Goal: Navigation & Orientation: Find specific page/section

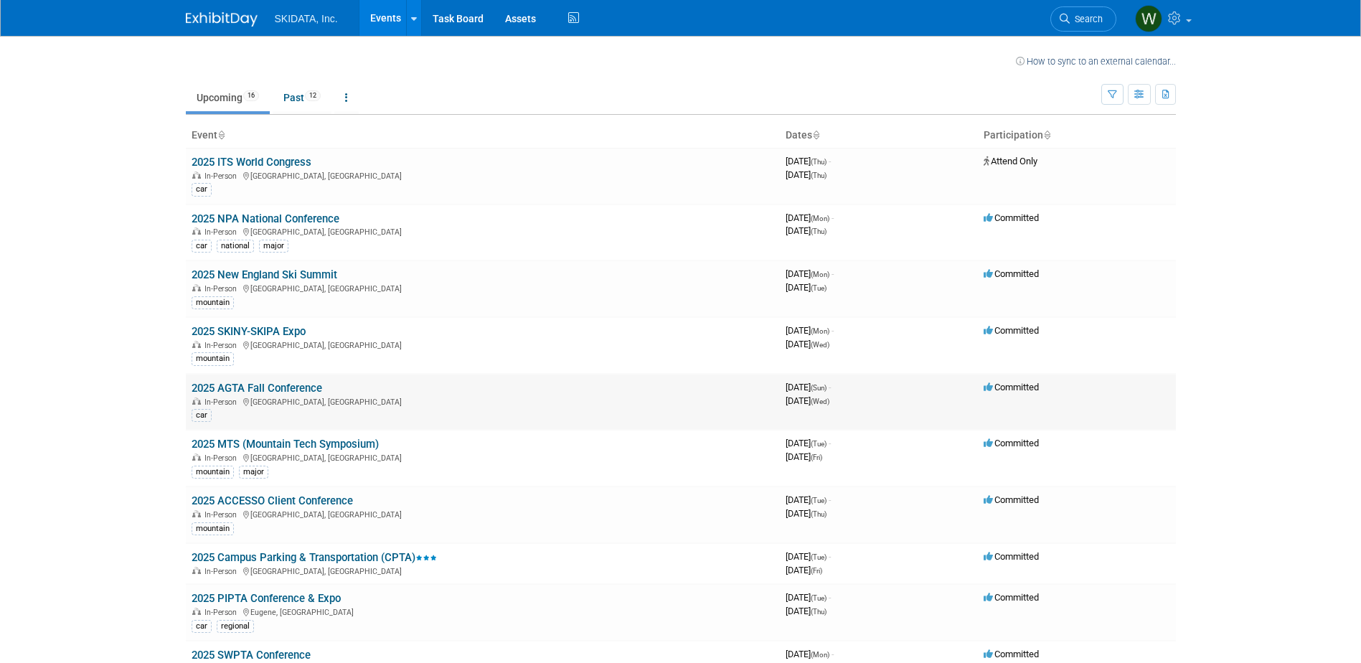
scroll to position [72, 0]
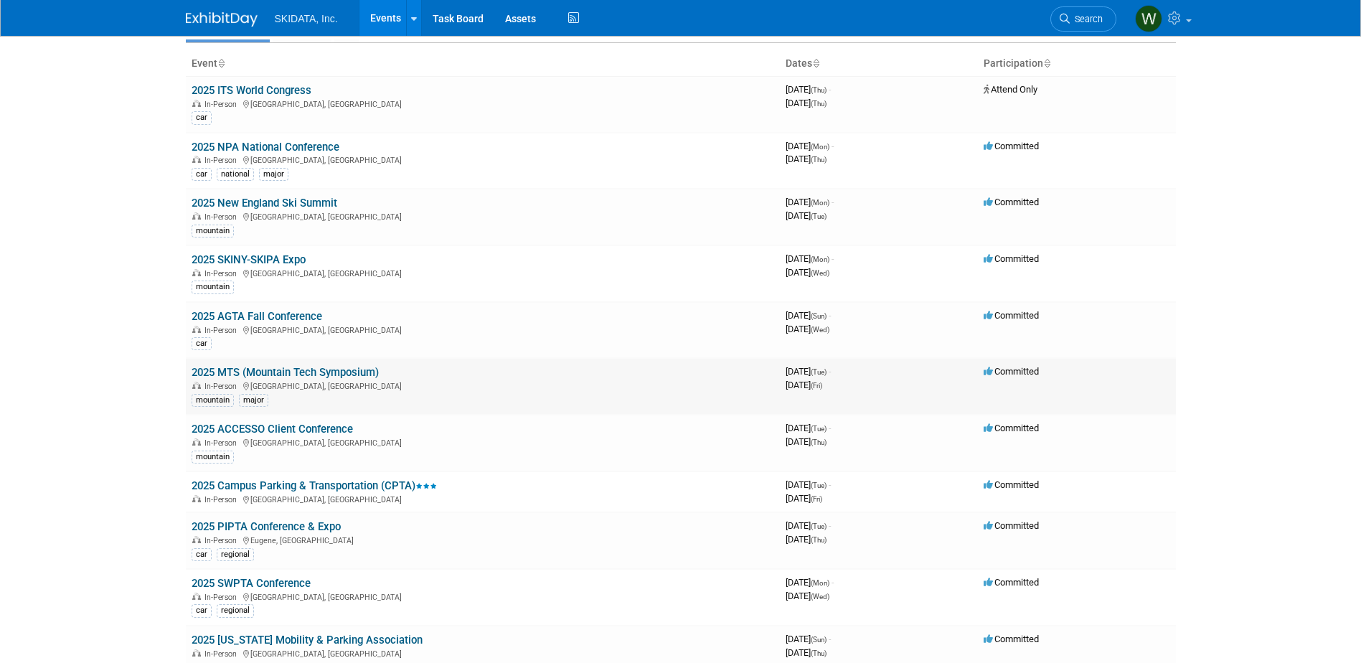
click at [336, 370] on link "2025 MTS (Mountain Tech Symposium)" at bounding box center [285, 372] width 187 height 13
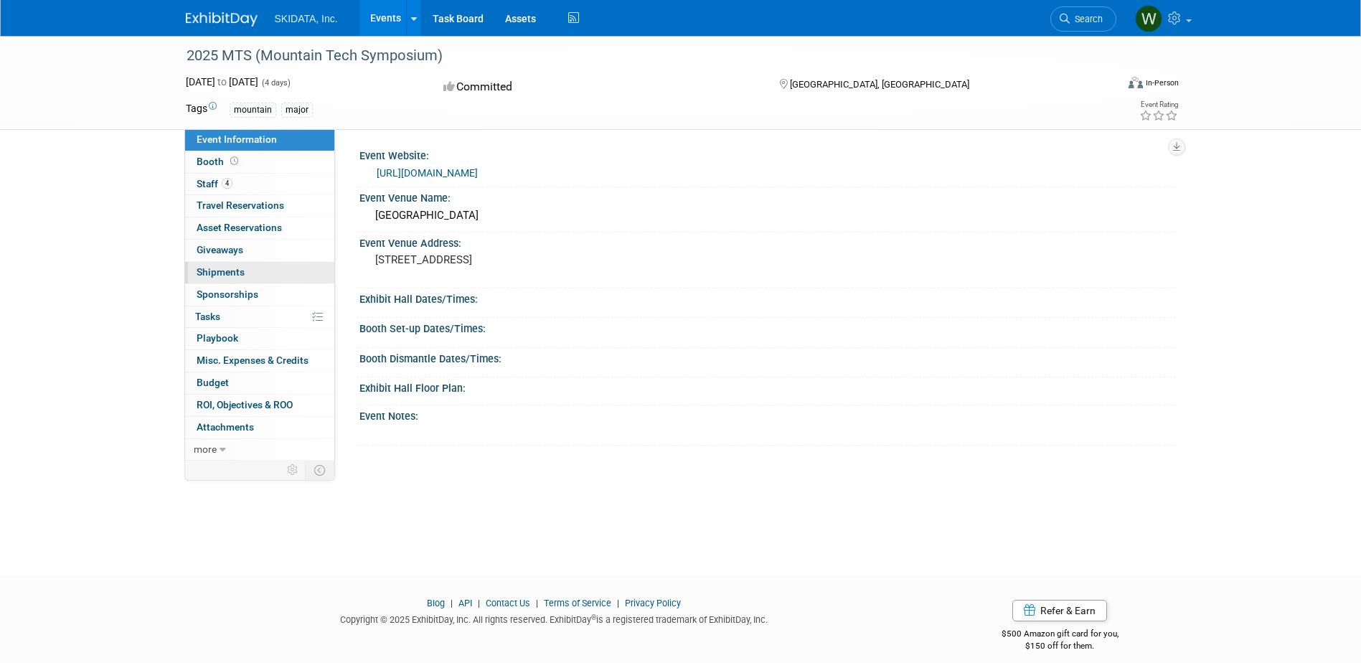
click at [243, 266] on span "Shipments 0" at bounding box center [221, 271] width 48 height 11
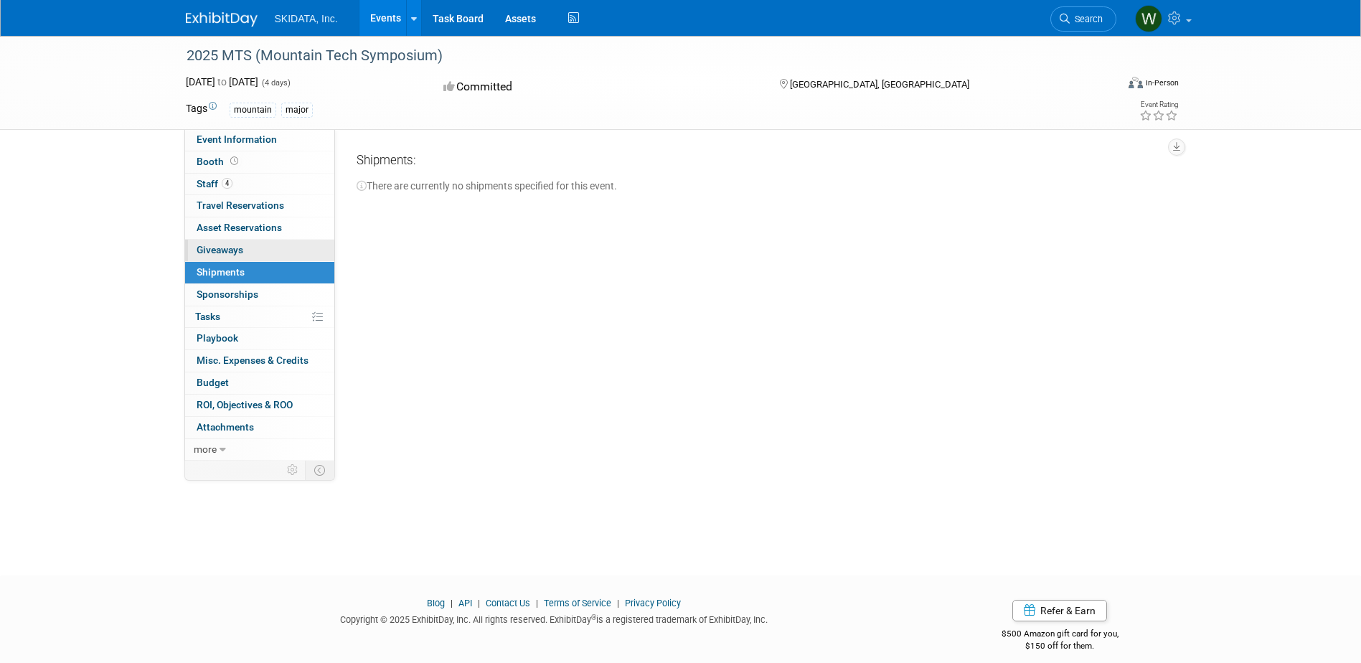
click at [241, 251] on span "Giveaways 0" at bounding box center [220, 249] width 47 height 11
click at [240, 224] on span "Asset Reservations 0" at bounding box center [239, 227] width 85 height 11
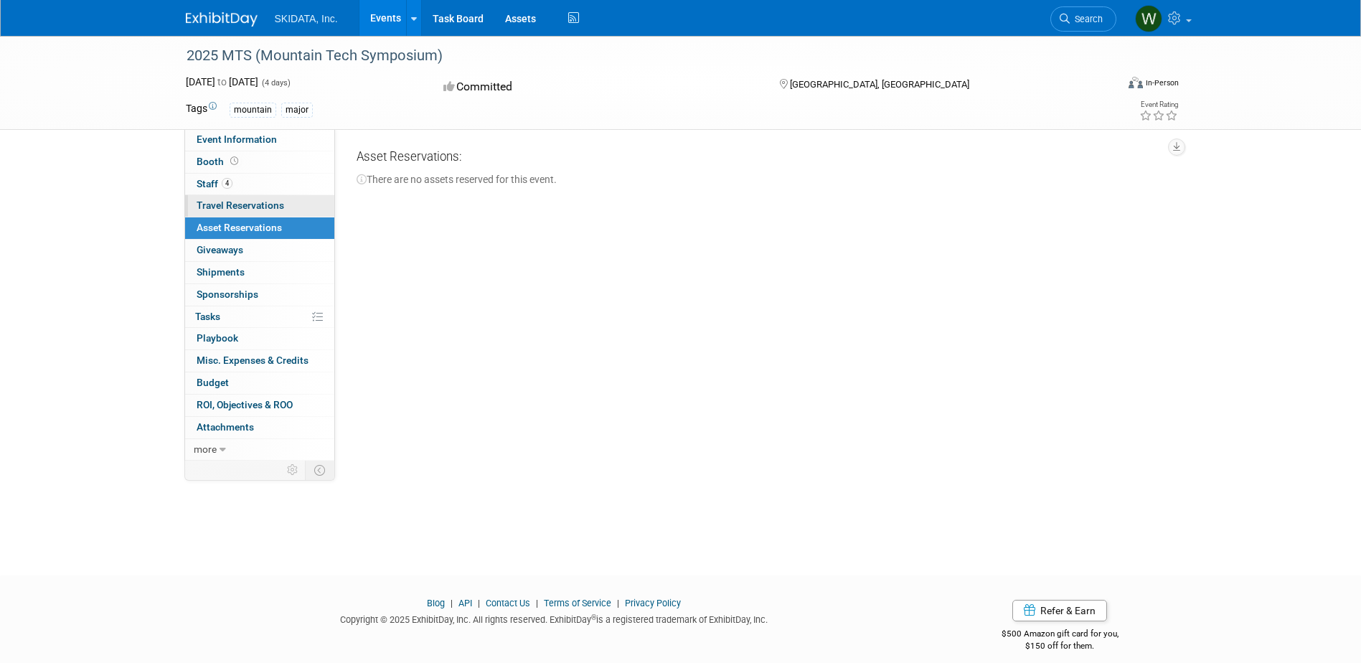
click at [245, 205] on span "Travel Reservations 0" at bounding box center [241, 204] width 88 height 11
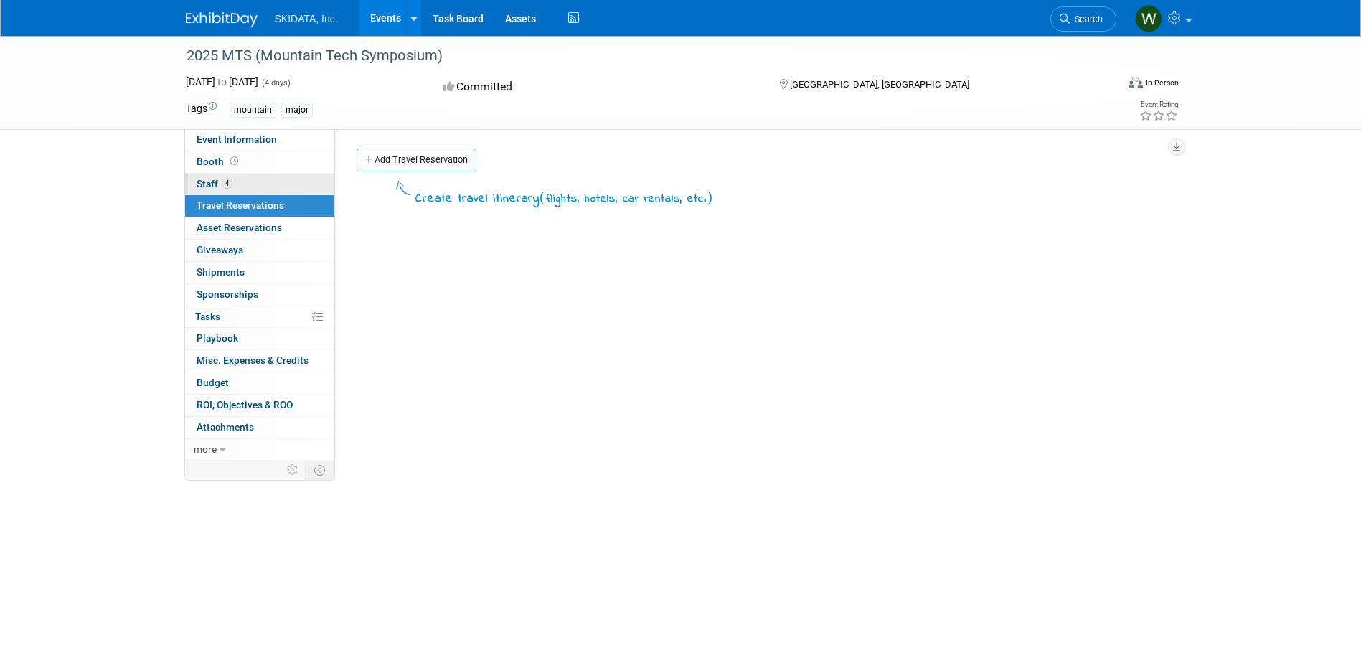
click at [231, 186] on span "4" at bounding box center [227, 183] width 11 height 11
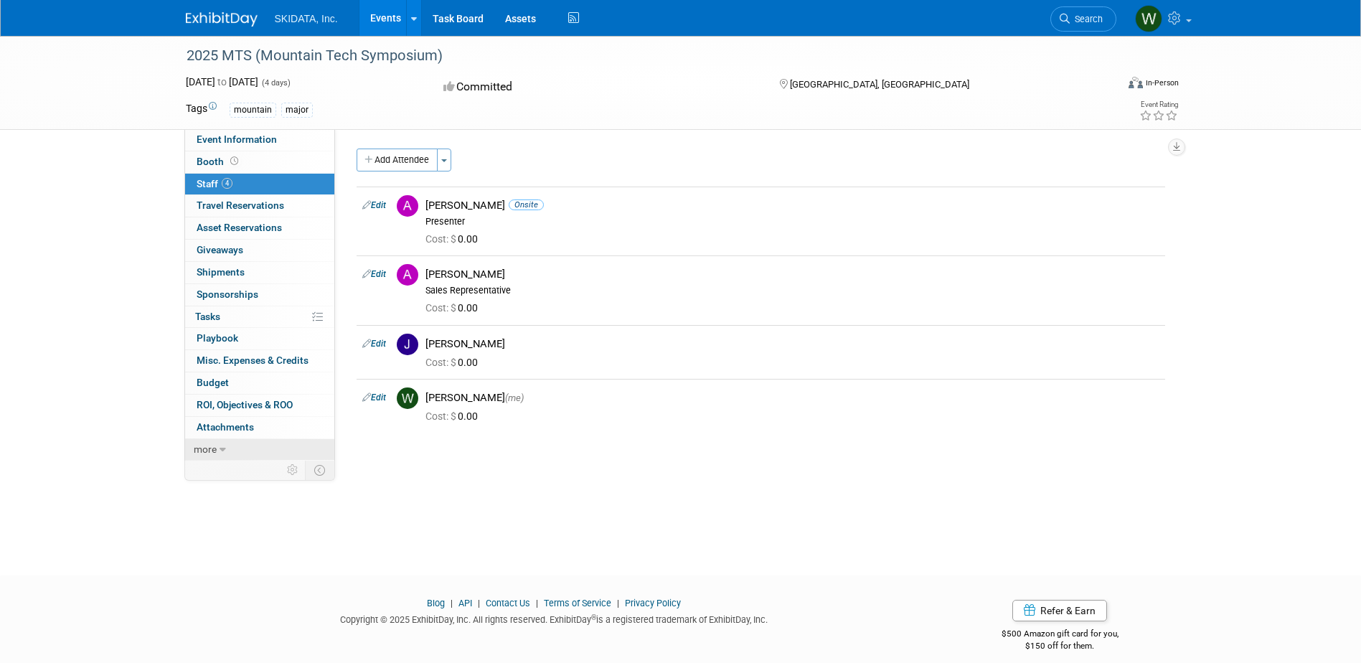
click at [223, 443] on link "more" at bounding box center [259, 450] width 149 height 22
click at [229, 446] on link "less" at bounding box center [259, 450] width 149 height 22
click at [237, 155] on link "Booth" at bounding box center [259, 162] width 149 height 22
